Goal: Submit feedback/report problem

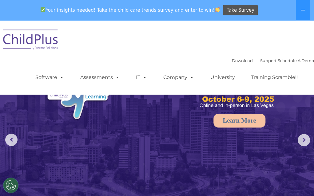
select select "MEDIUM"
click at [235, 10] on span "Take Survey" at bounding box center [241, 10] width 28 height 11
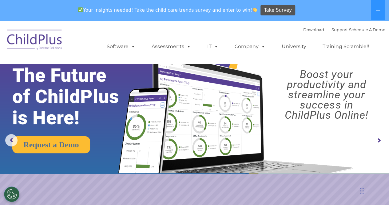
click at [44, 31] on img at bounding box center [35, 40] width 62 height 31
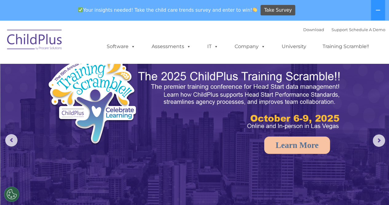
select select "MEDIUM"
